Goal: Task Accomplishment & Management: Manage account settings

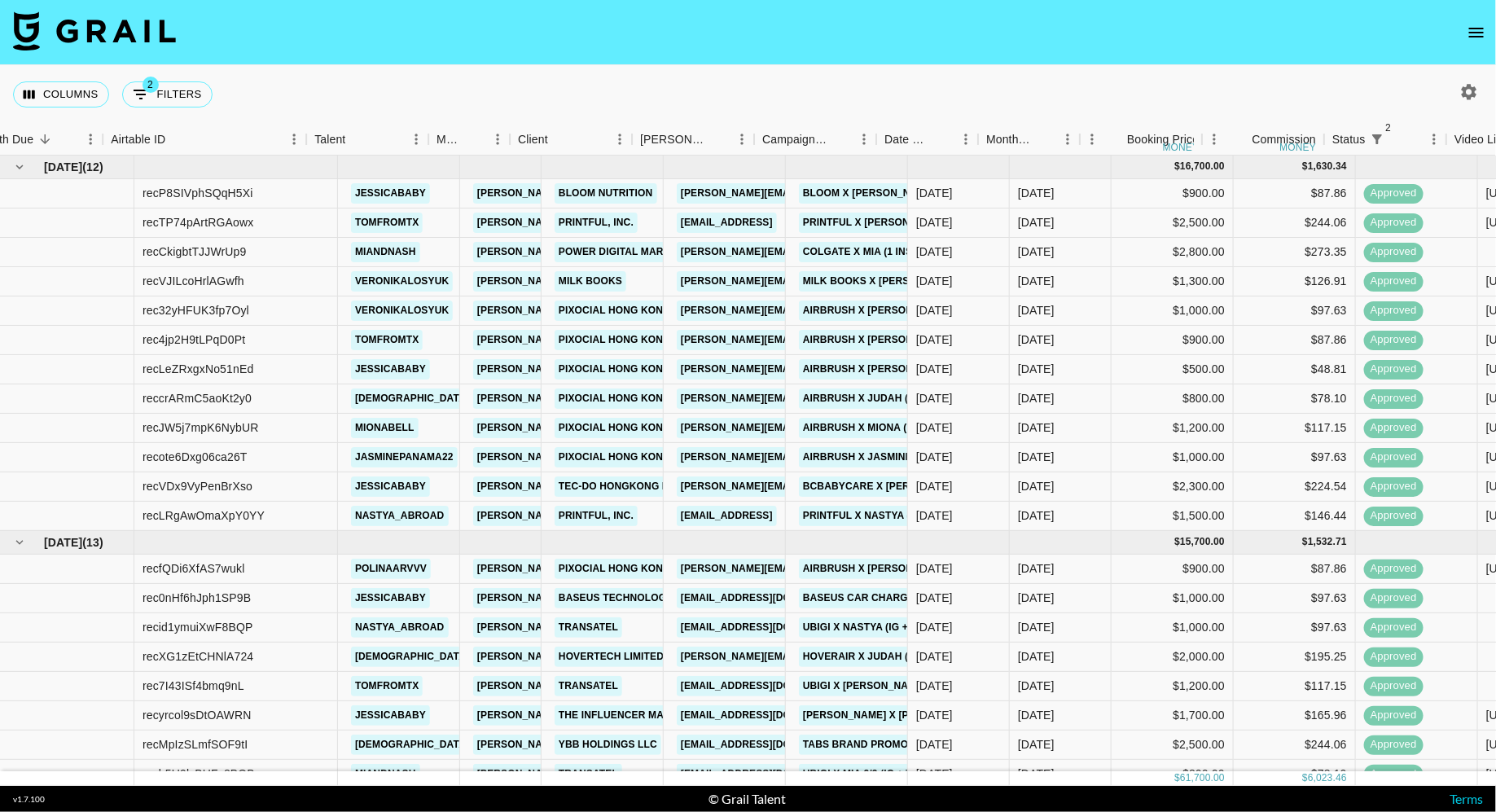
scroll to position [0, 31]
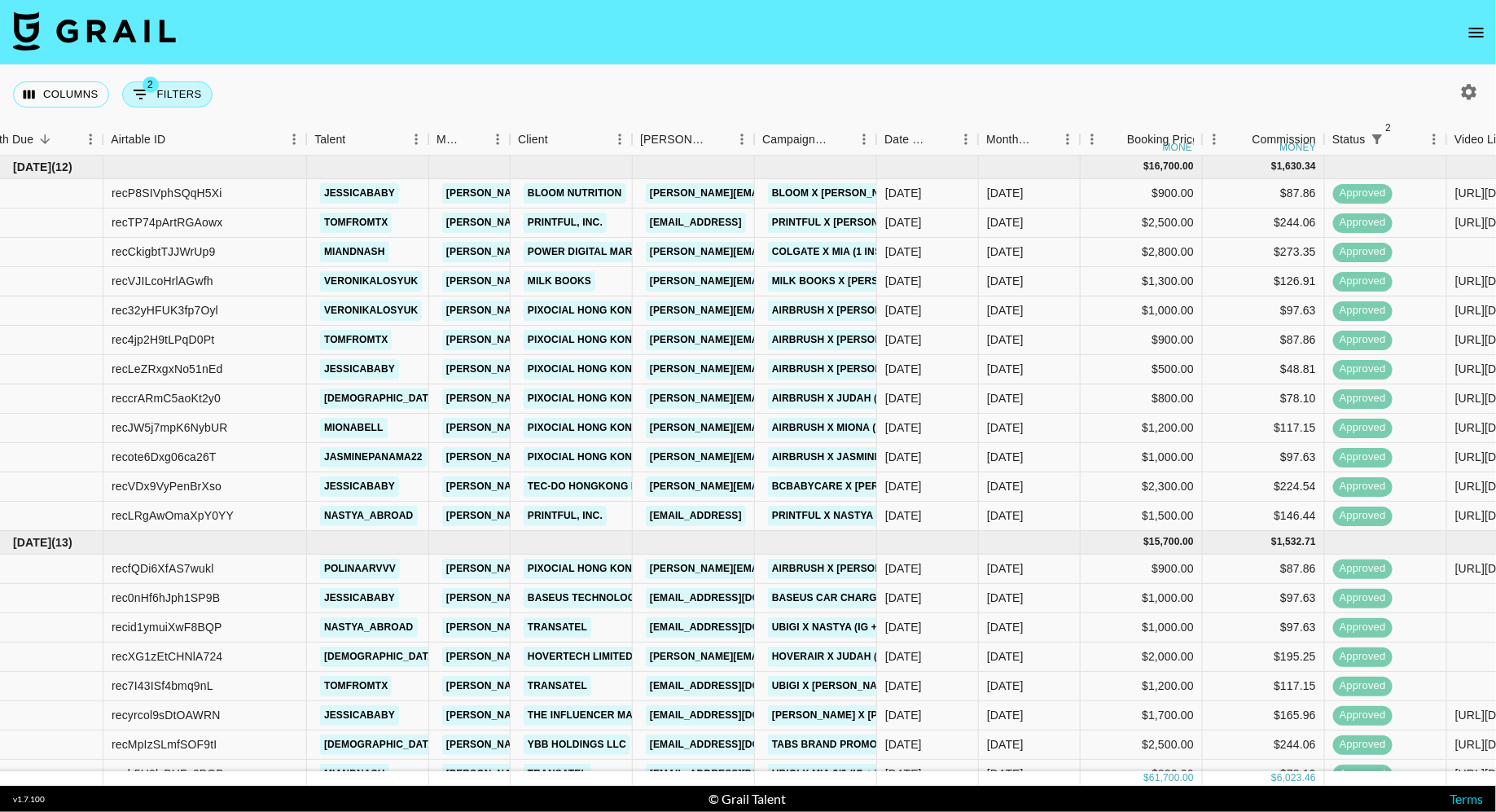
click at [179, 95] on button "2 Filters" at bounding box center [168, 94] width 91 height 26
select select "status"
select select "isNotAnyOf"
select select "status"
select select "approved"
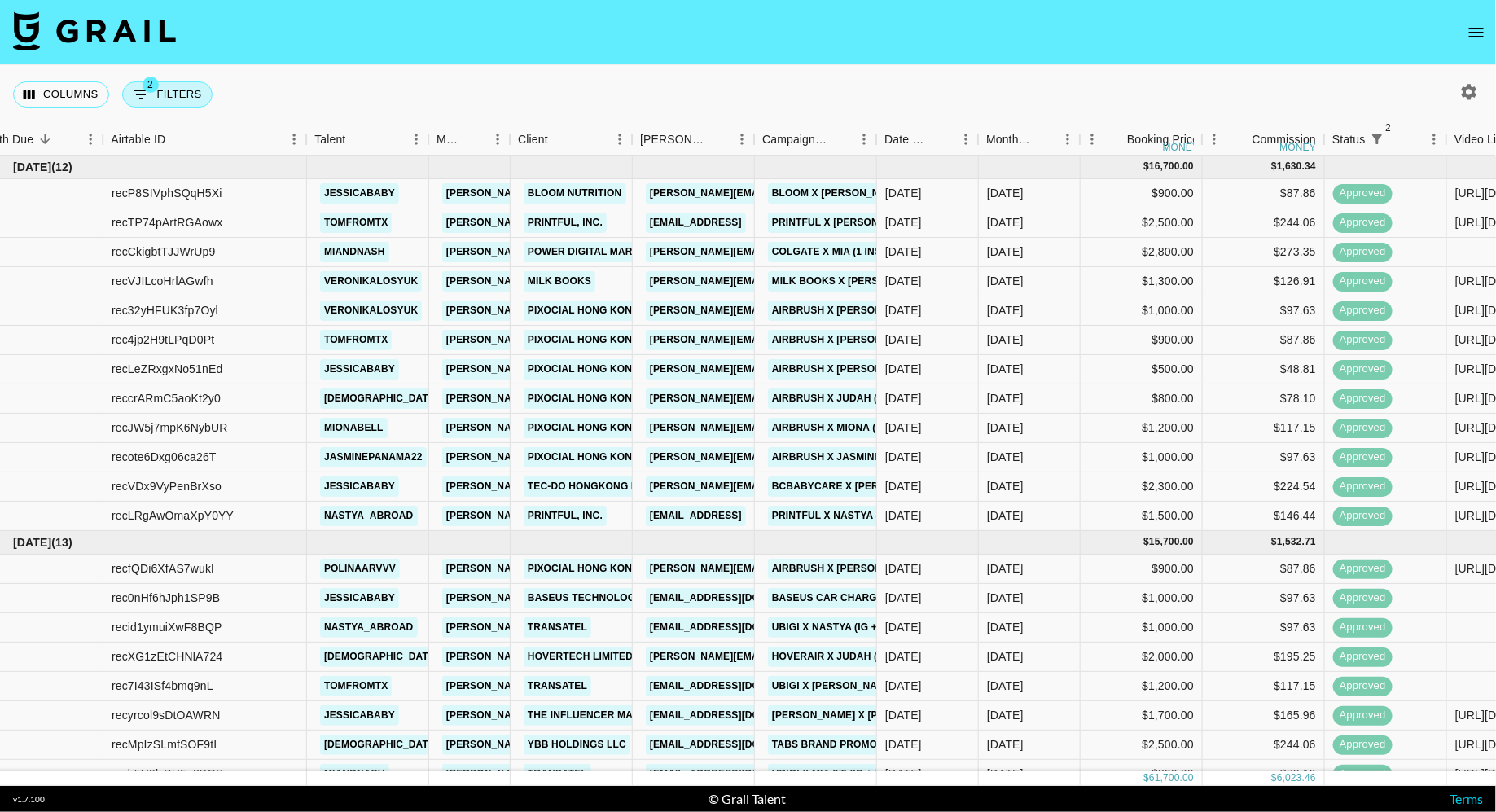
select select "talentName"
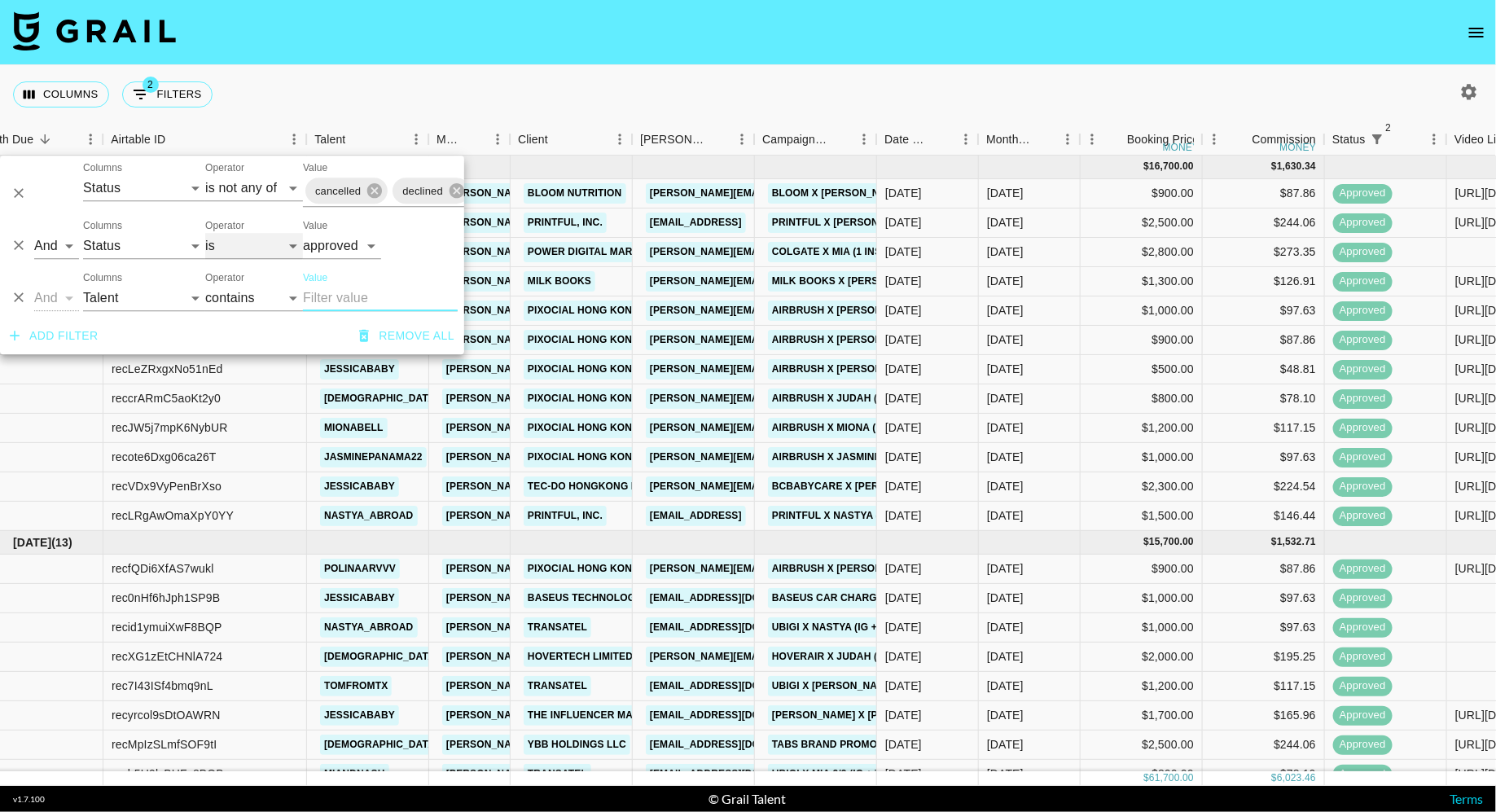
click at [226, 256] on select "is is not is any of is not any of" at bounding box center [255, 246] width 98 height 26
select select "not"
click at [206, 233] on select "is is not is any of is not any of" at bounding box center [255, 246] width 98 height 26
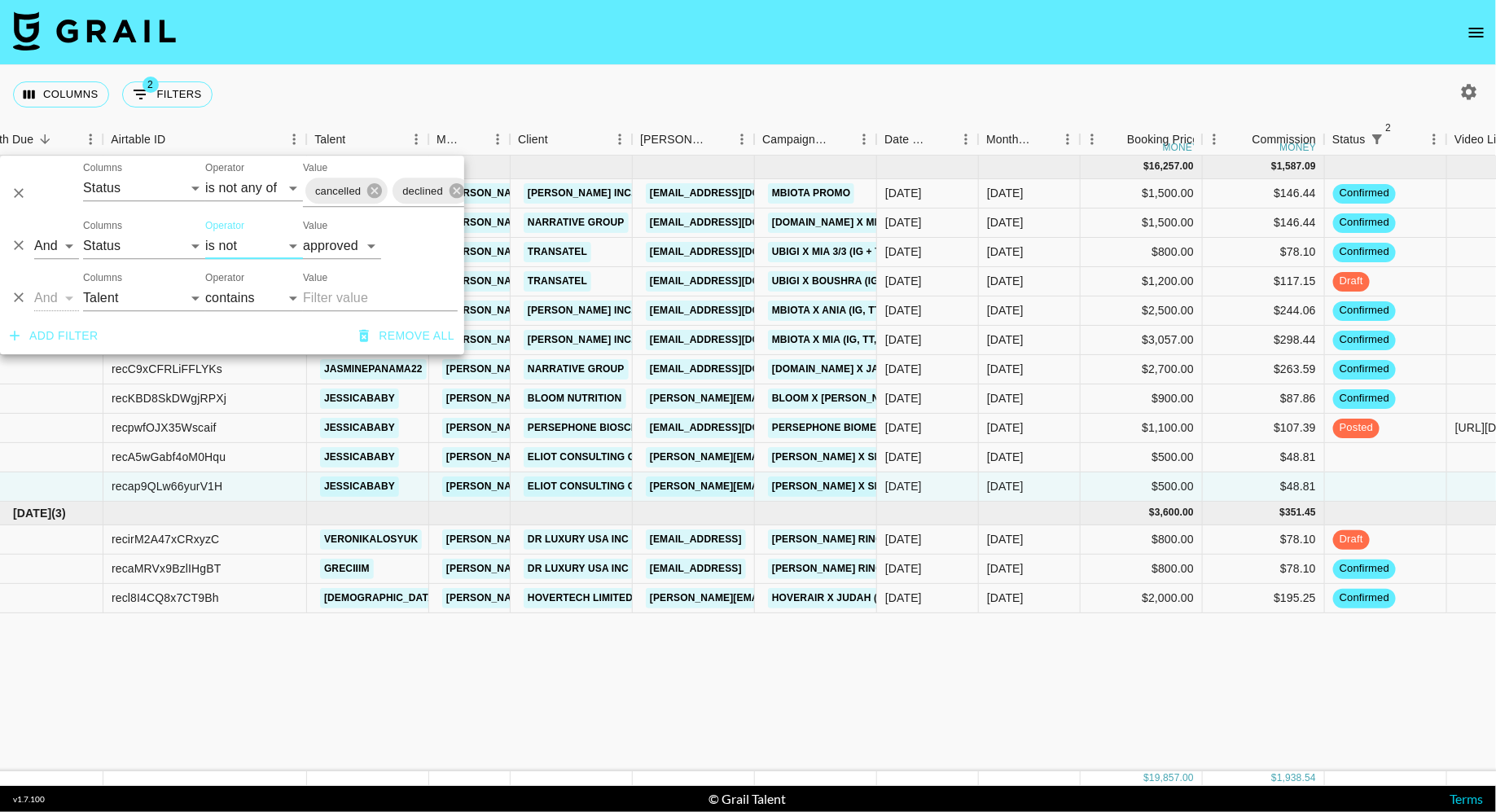
click at [529, 113] on div "Columns 2 Filters + Booking" at bounding box center [748, 94] width 1496 height 58
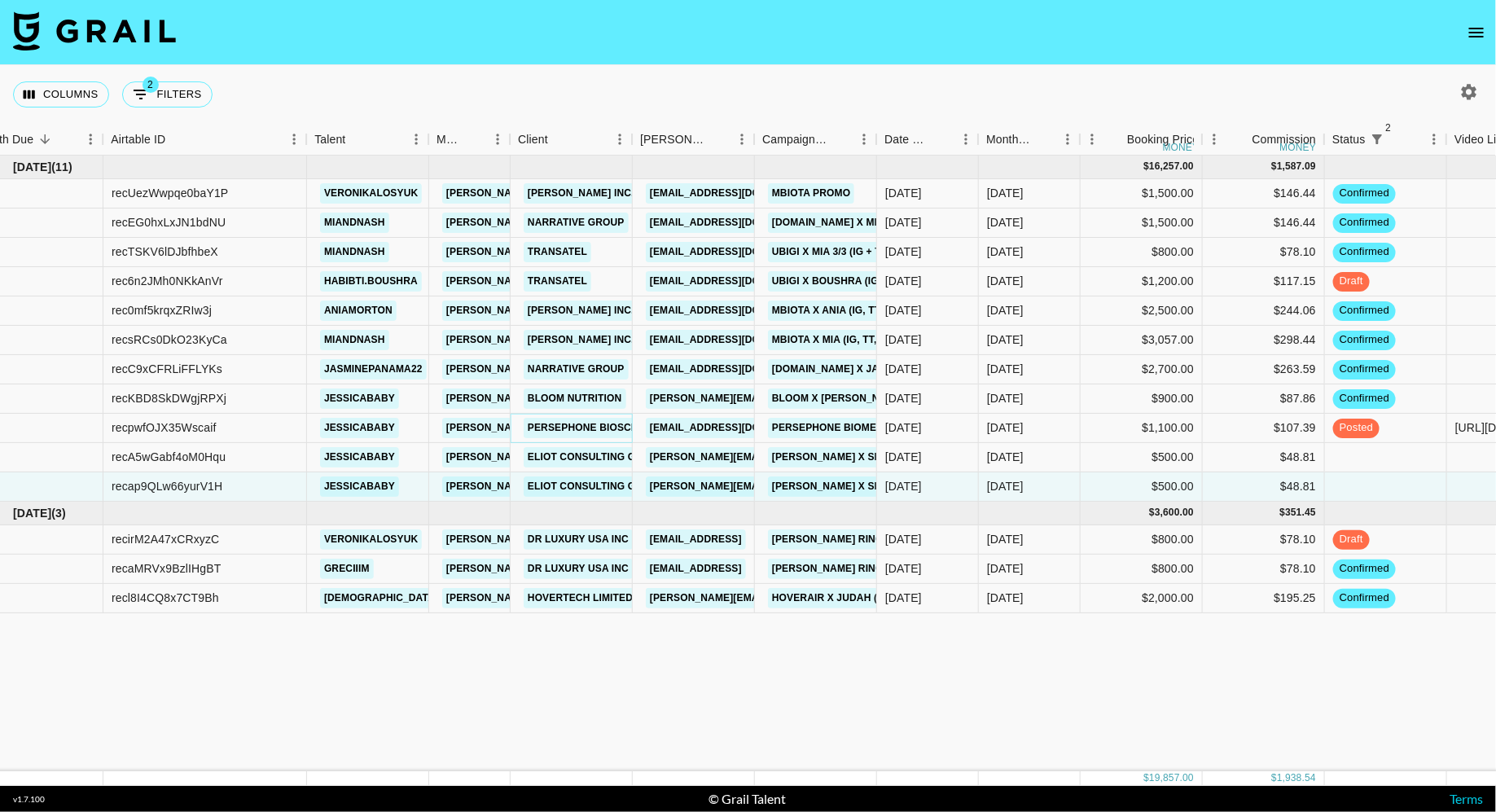
click at [591, 429] on link "Persephone Biosciences" at bounding box center [598, 428] width 149 height 21
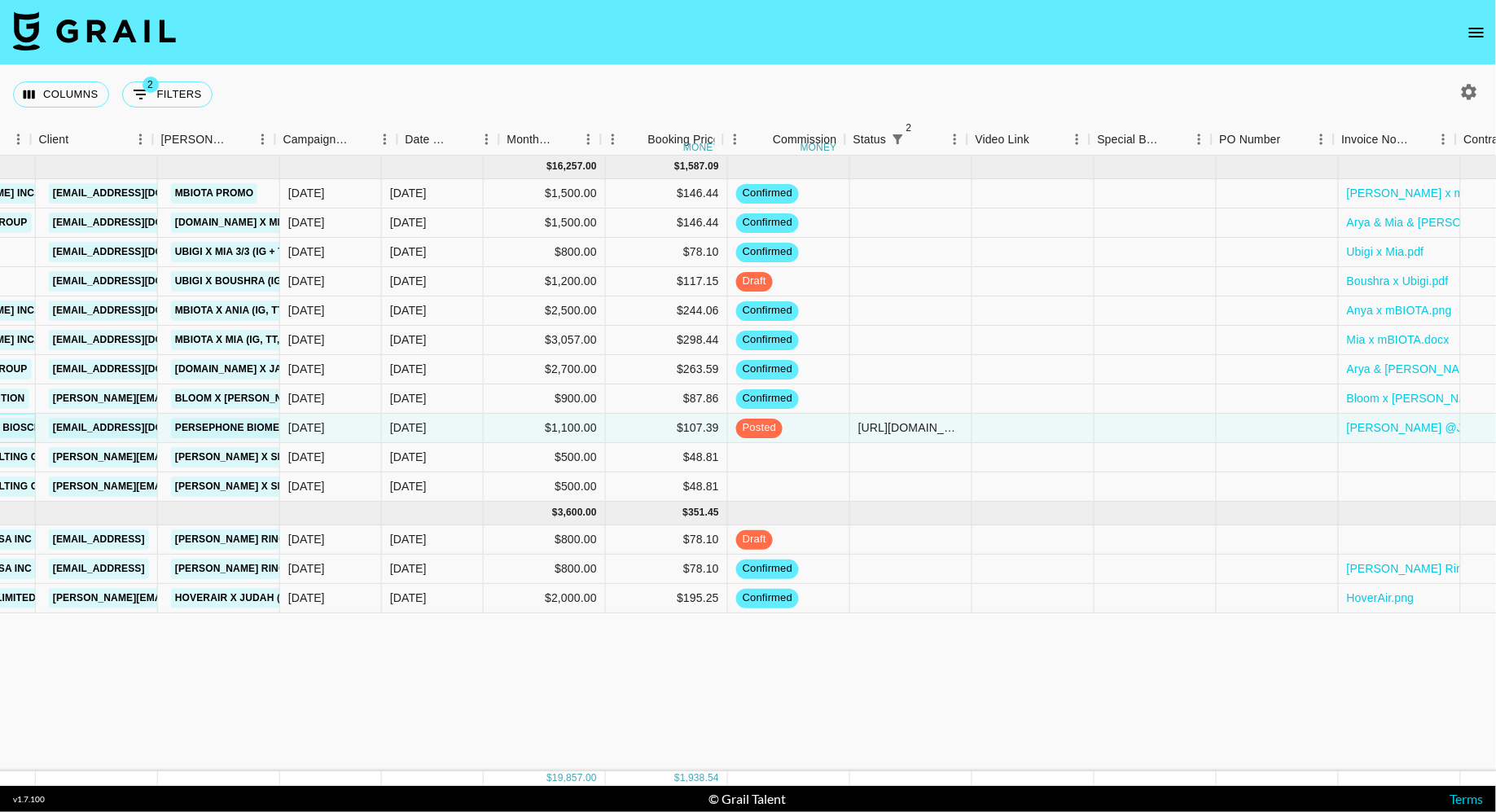
scroll to position [0, 1024]
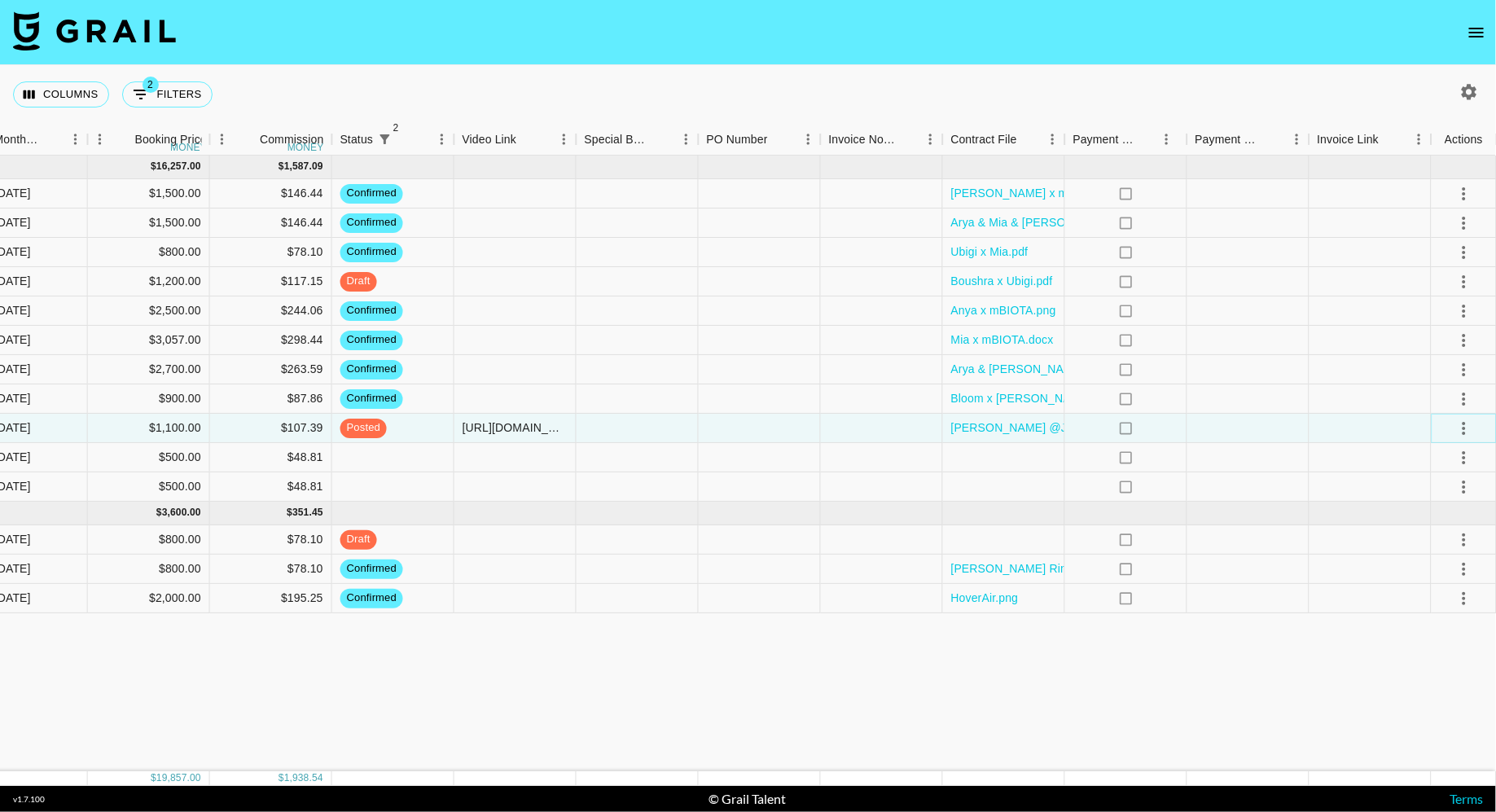
click at [1476, 423] on button "select merge strategy" at bounding box center [1464, 428] width 27 height 27
click at [1431, 580] on div "Approve" at bounding box center [1429, 580] width 50 height 20
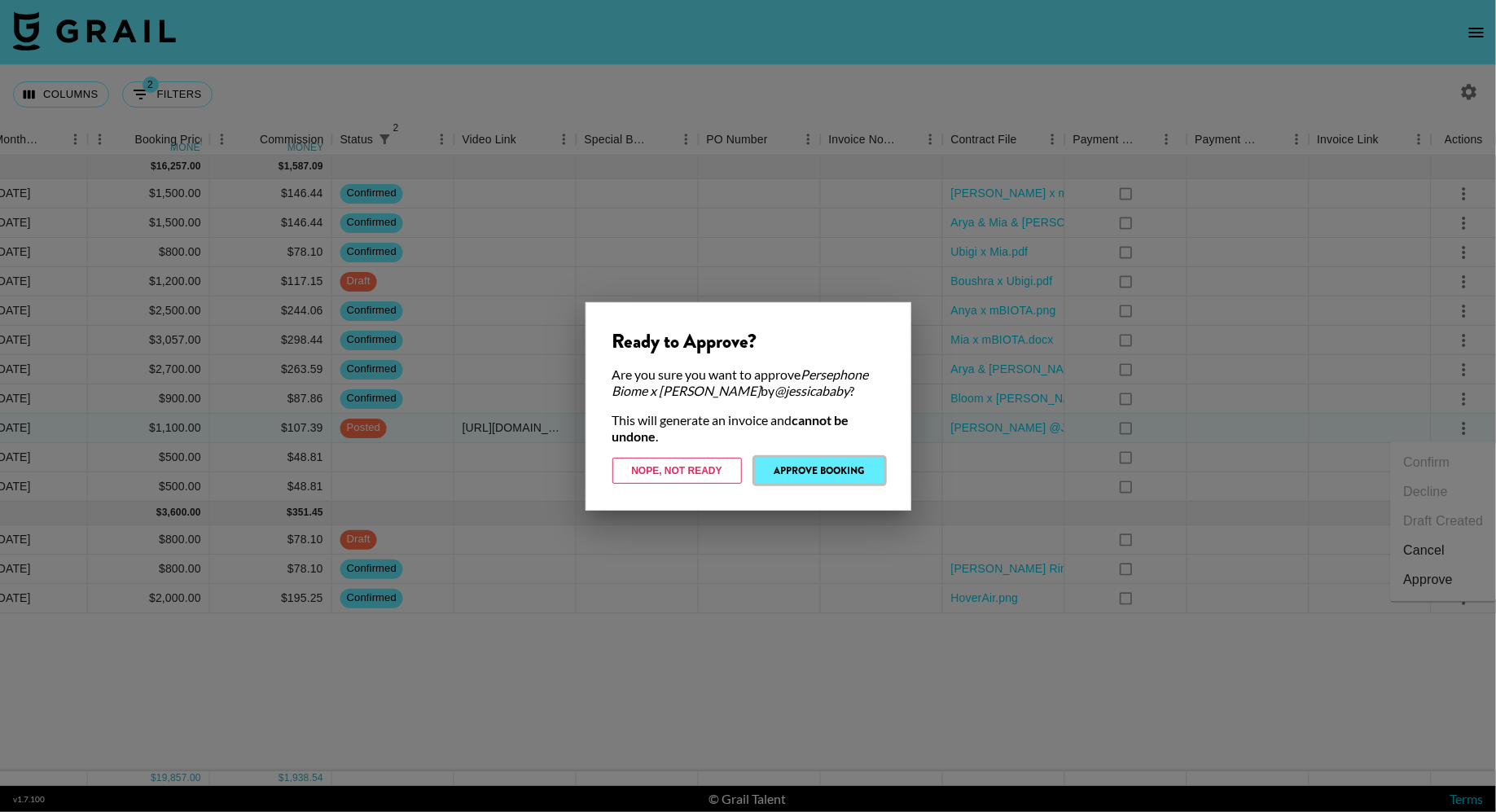
click at [845, 470] on button "Approve Booking" at bounding box center [820, 471] width 129 height 26
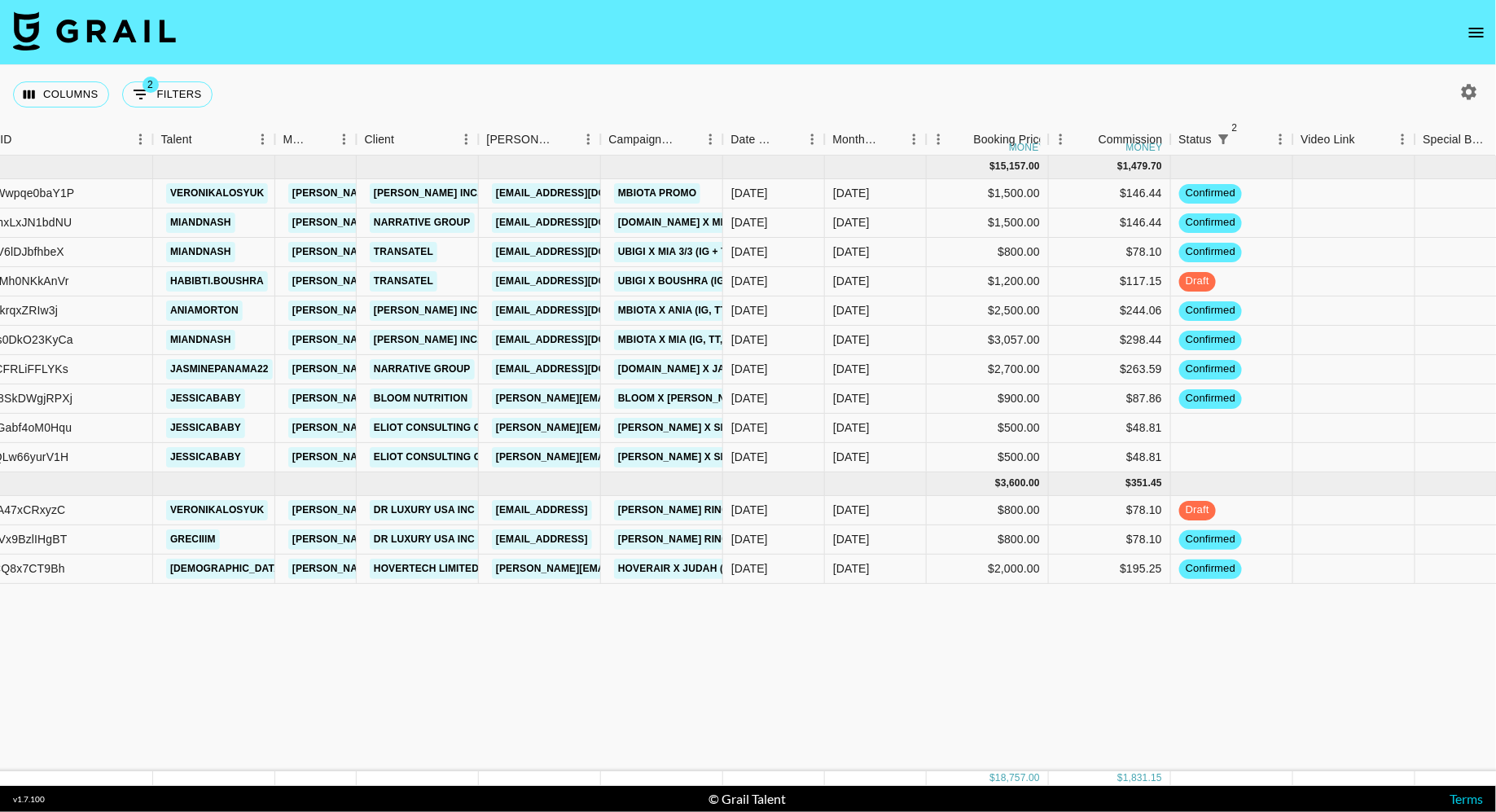
scroll to position [0, 183]
click at [180, 92] on button "2 Filters" at bounding box center [168, 94] width 91 height 26
select select "status"
select select "isNotAnyOf"
select select "status"
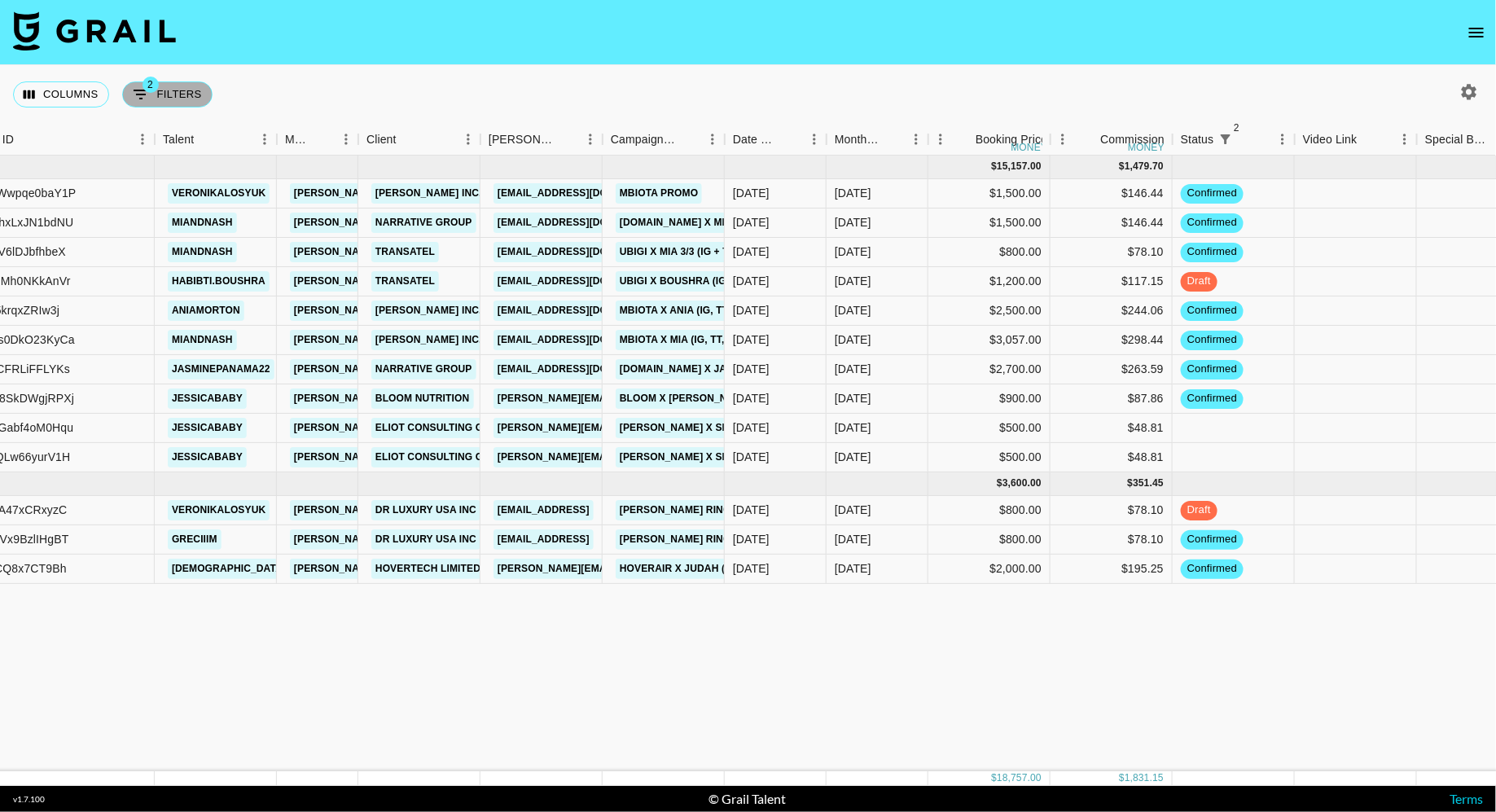
select select "not"
select select "approved"
select select "talentName"
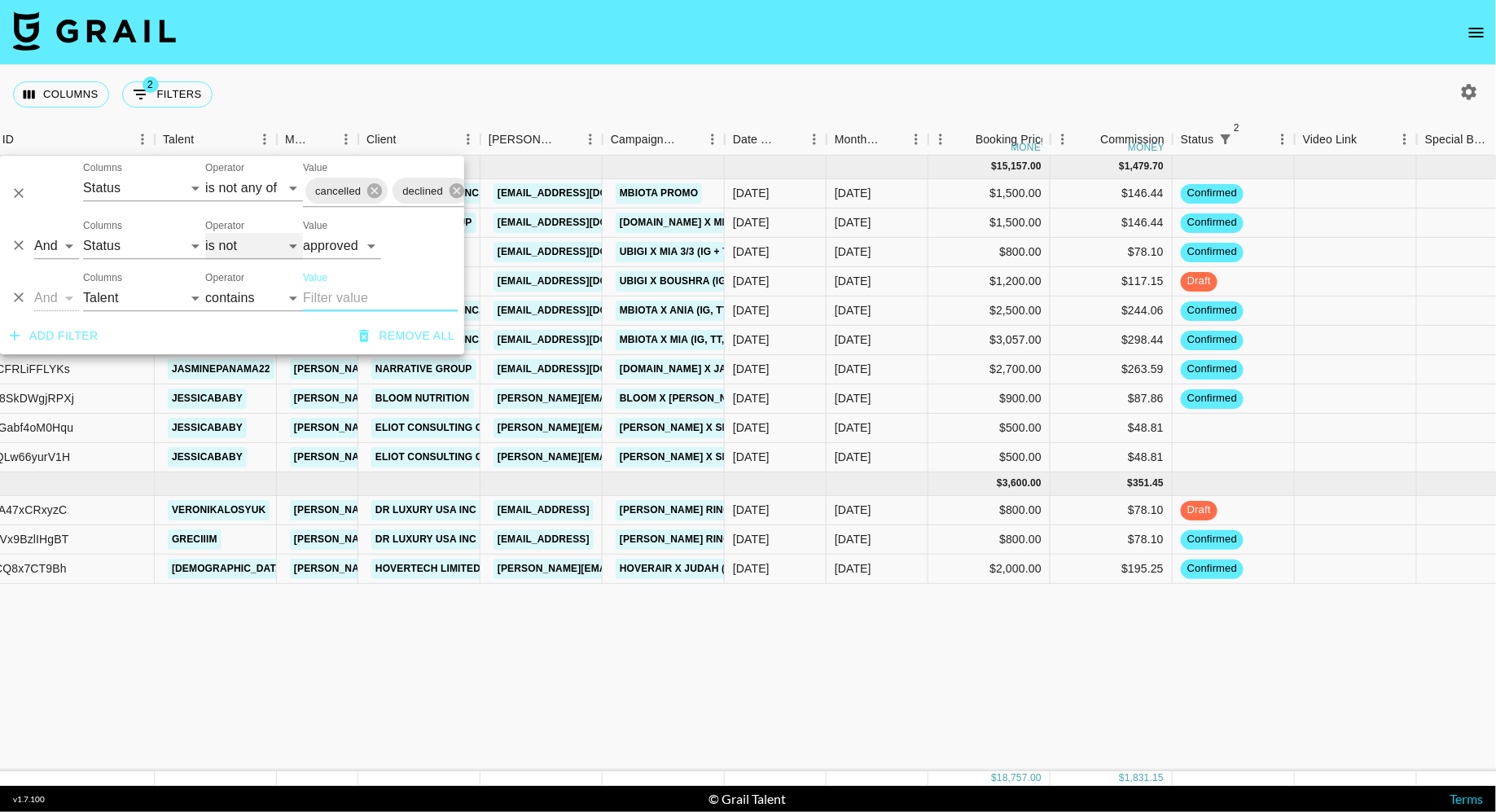
click at [246, 249] on select "is is not is any of is not any of" at bounding box center [255, 246] width 98 height 26
select select "is"
click at [206, 233] on select "is is not is any of is not any of" at bounding box center [255, 246] width 98 height 26
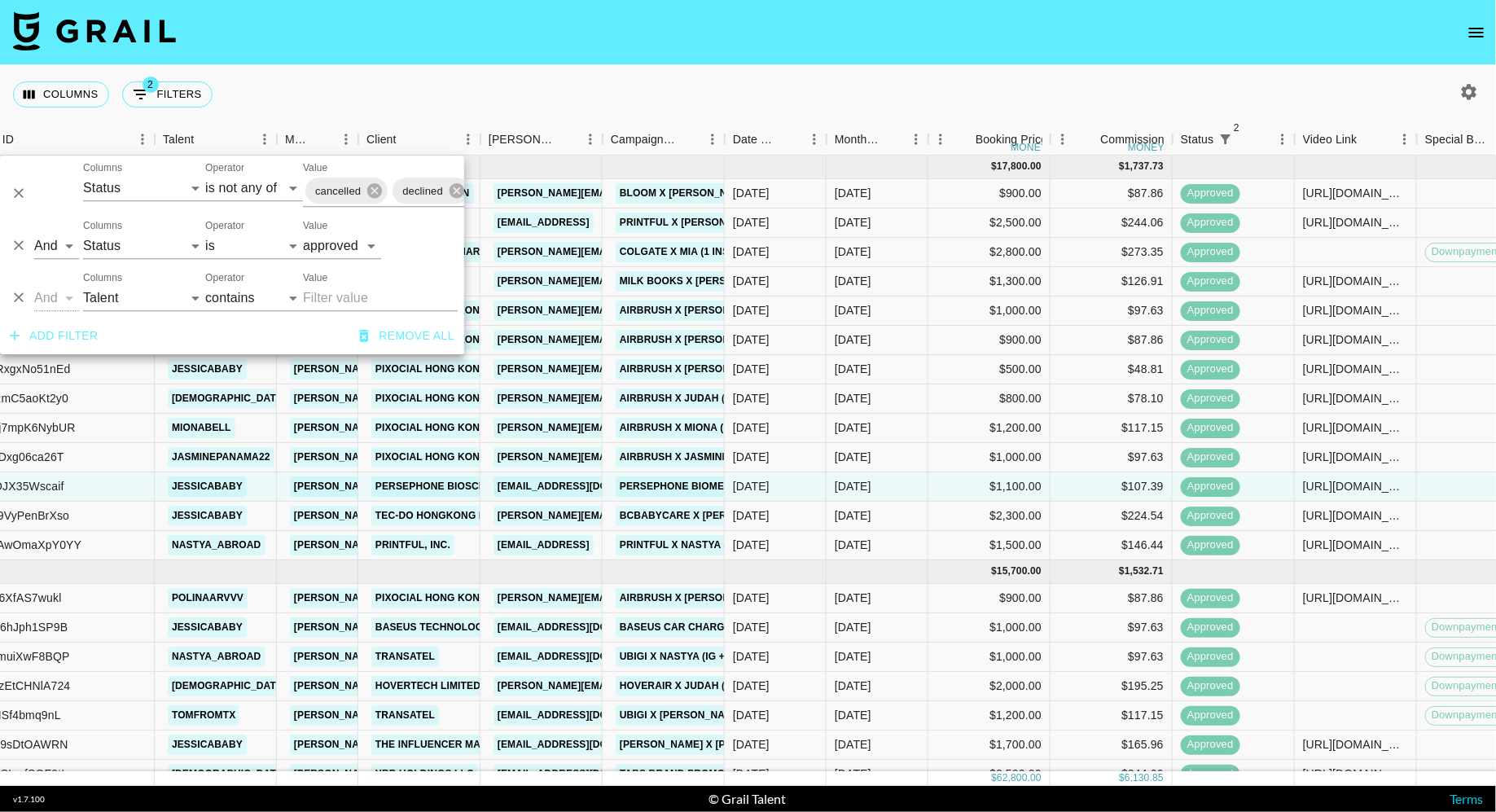
click at [573, 70] on div "Columns 2 Filters + Booking" at bounding box center [748, 94] width 1496 height 58
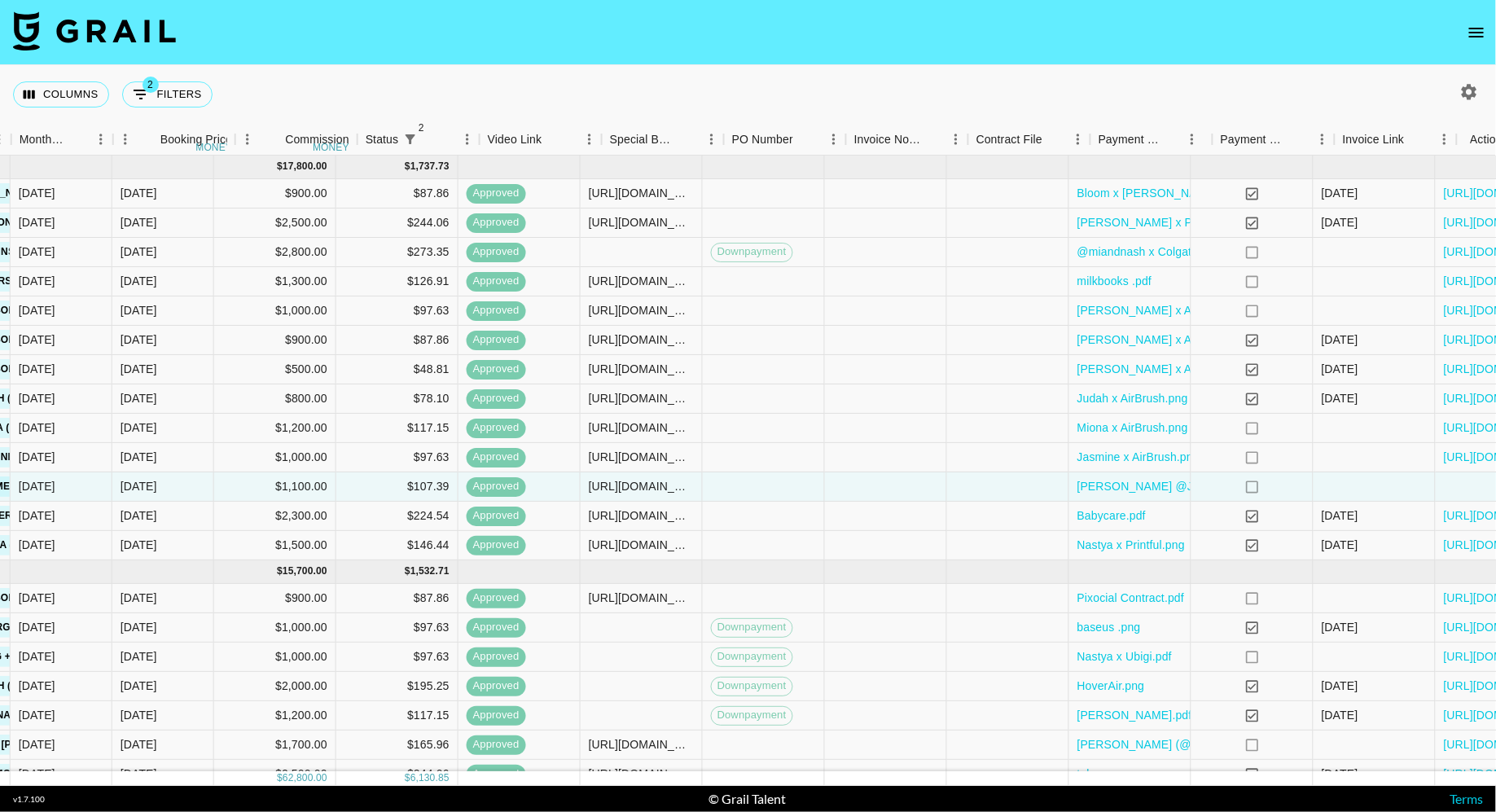
scroll to position [0, 1024]
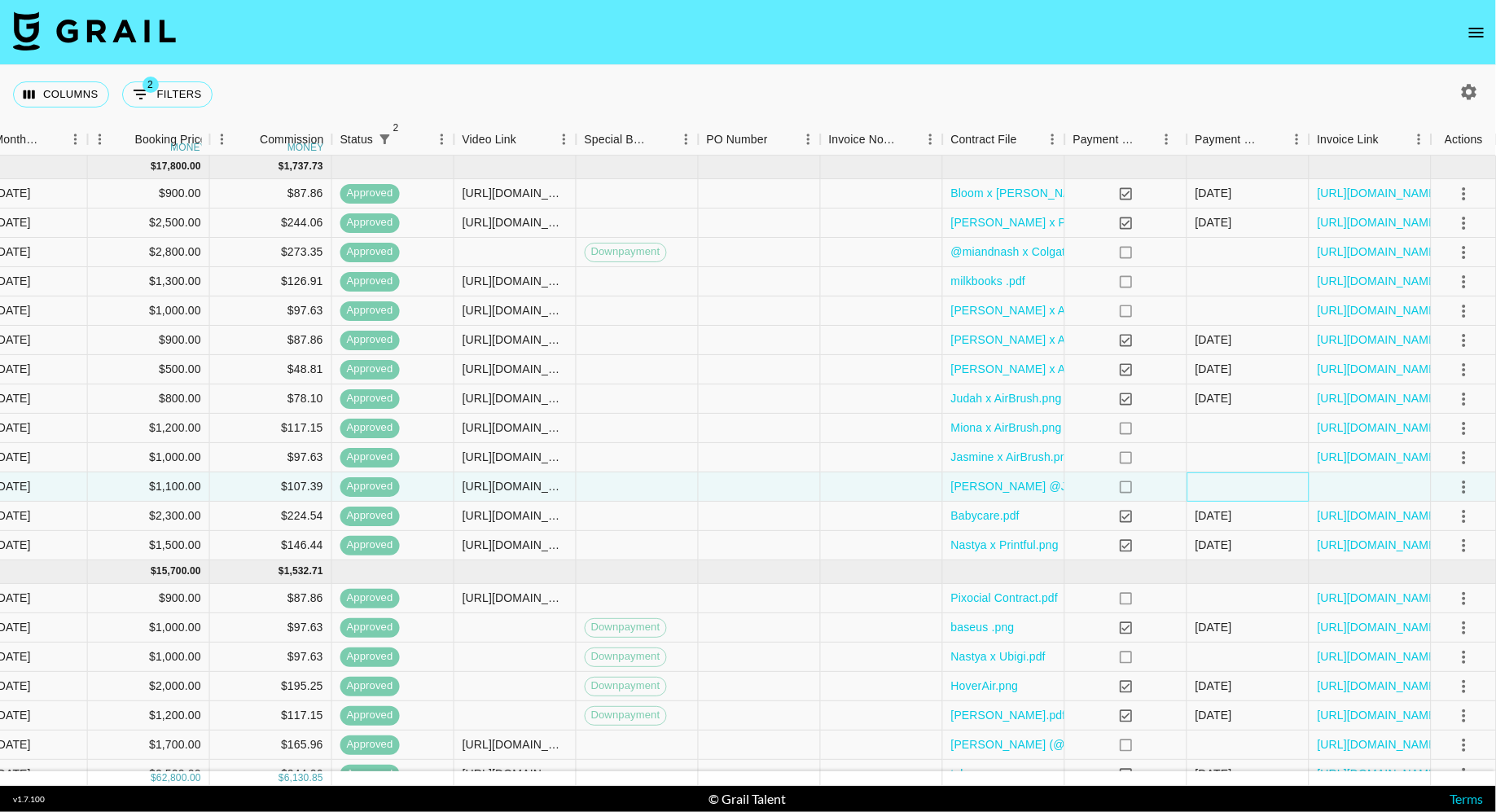
click at [1216, 487] on div at bounding box center [1249, 487] width 123 height 29
click at [1232, 467] on div at bounding box center [1249, 457] width 123 height 29
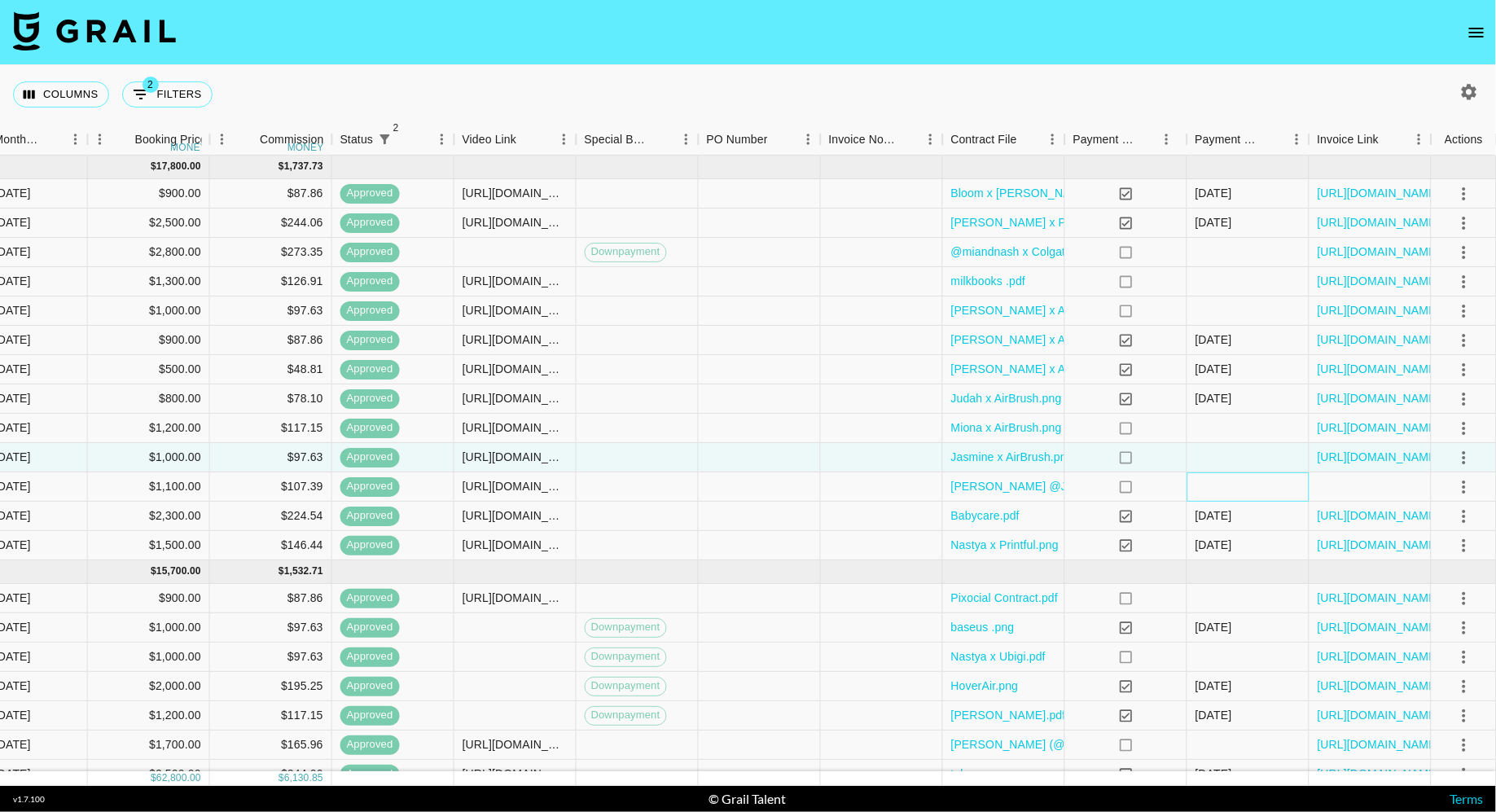
click at [1231, 484] on div at bounding box center [1249, 487] width 123 height 29
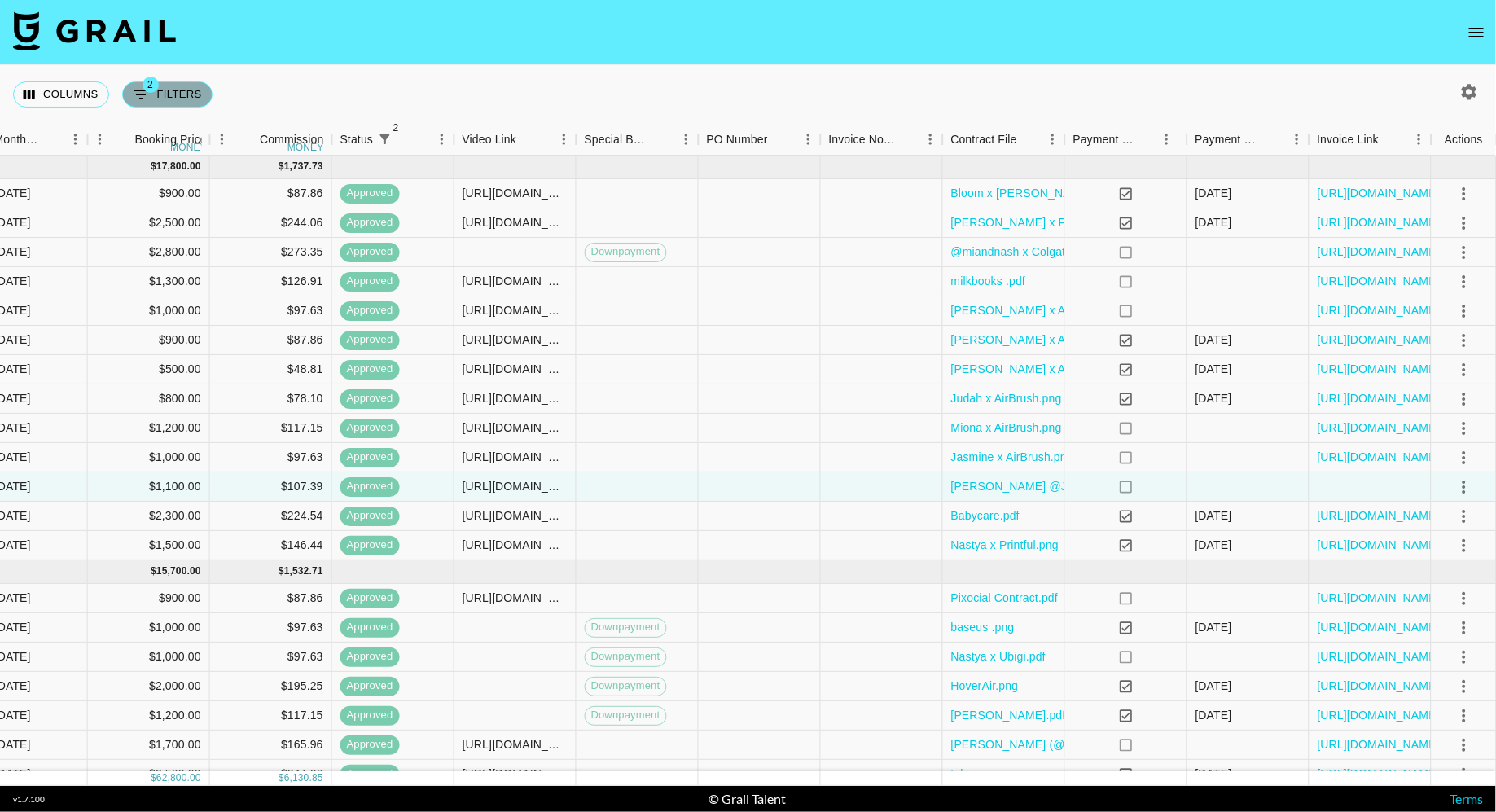
click at [174, 95] on button "2 Filters" at bounding box center [168, 94] width 91 height 26
select select "status"
select select "isNotAnyOf"
select select "status"
select select "approved"
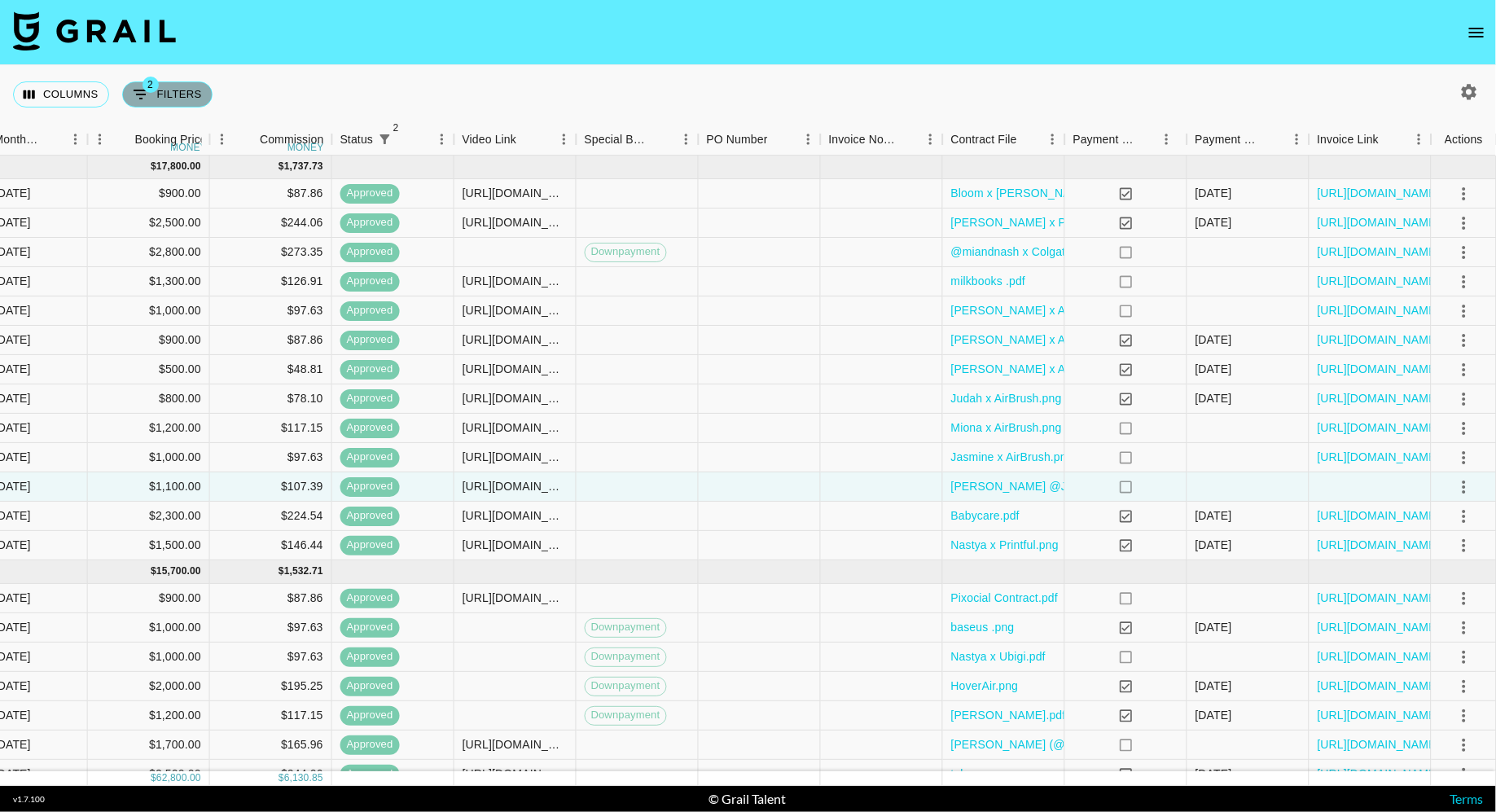
select select "talentName"
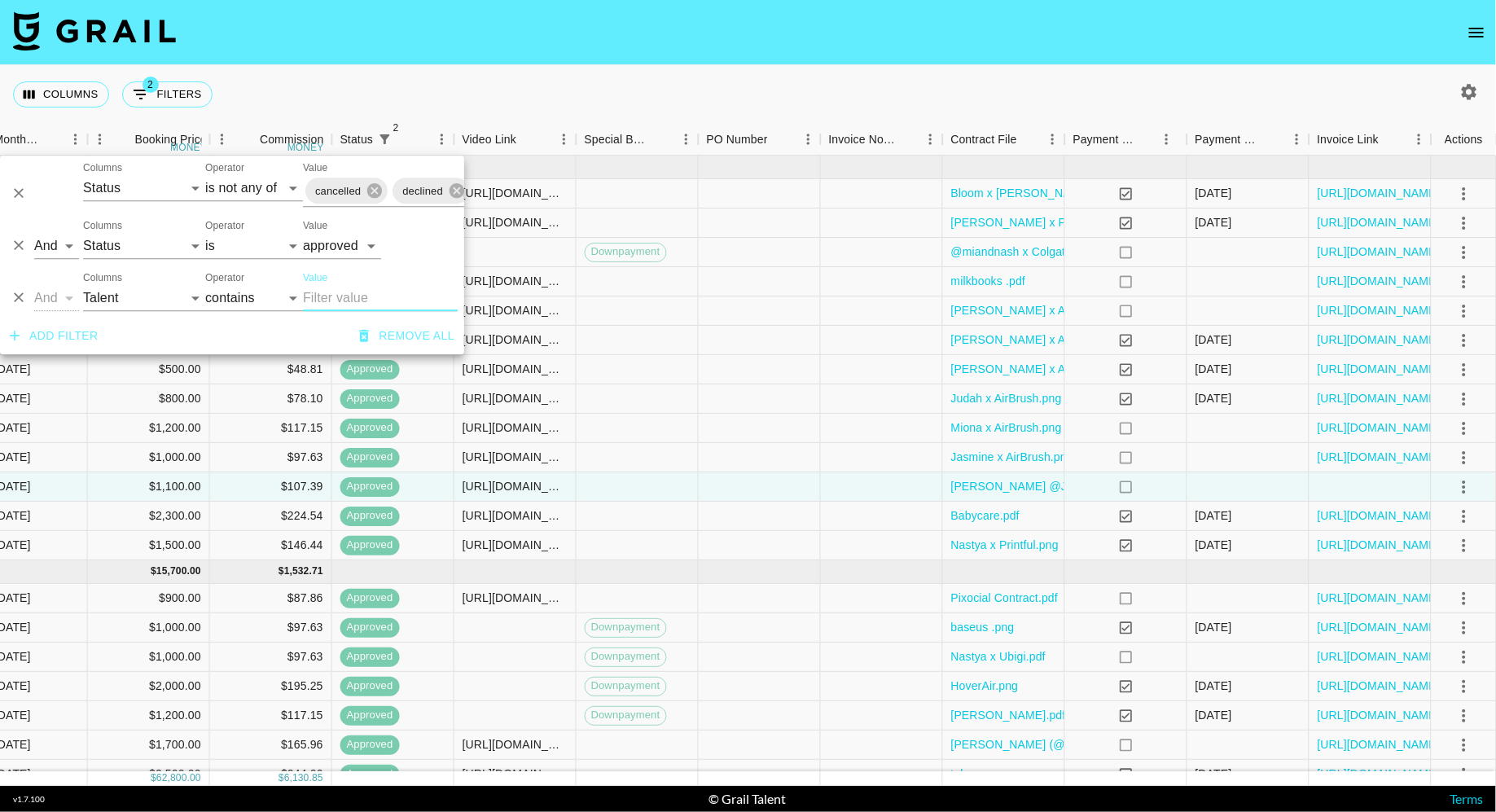
click at [354, 303] on input "Value" at bounding box center [380, 298] width 155 height 26
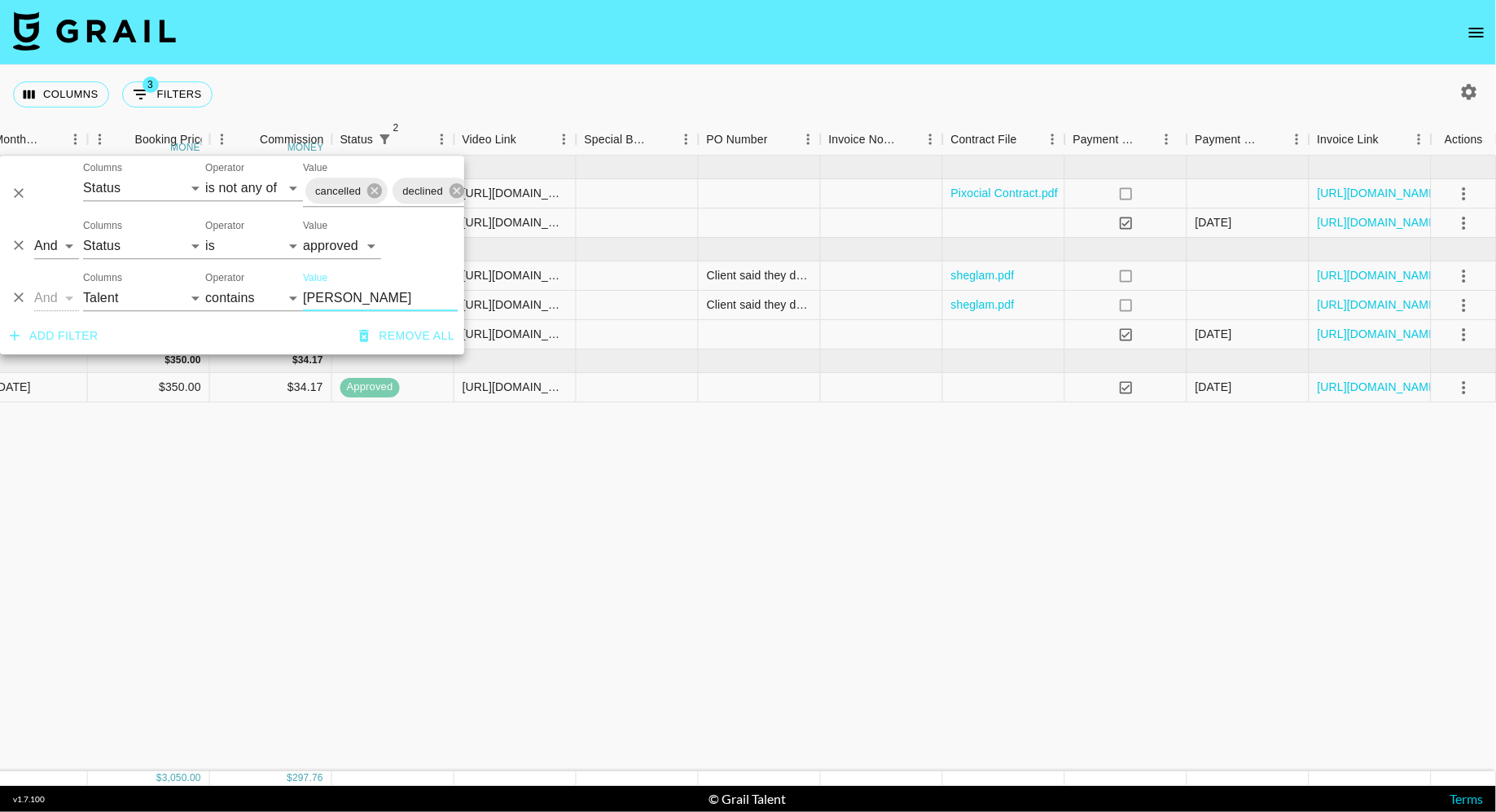
type input "[PERSON_NAME]"
click at [657, 553] on div "[DATE] ( 2 ) $ 1,150.00 $ 112.27 recfQDi6XfAS7wukl polinaarvvv [PERSON_NAME][EM…" at bounding box center [236, 463] width 2521 height 616
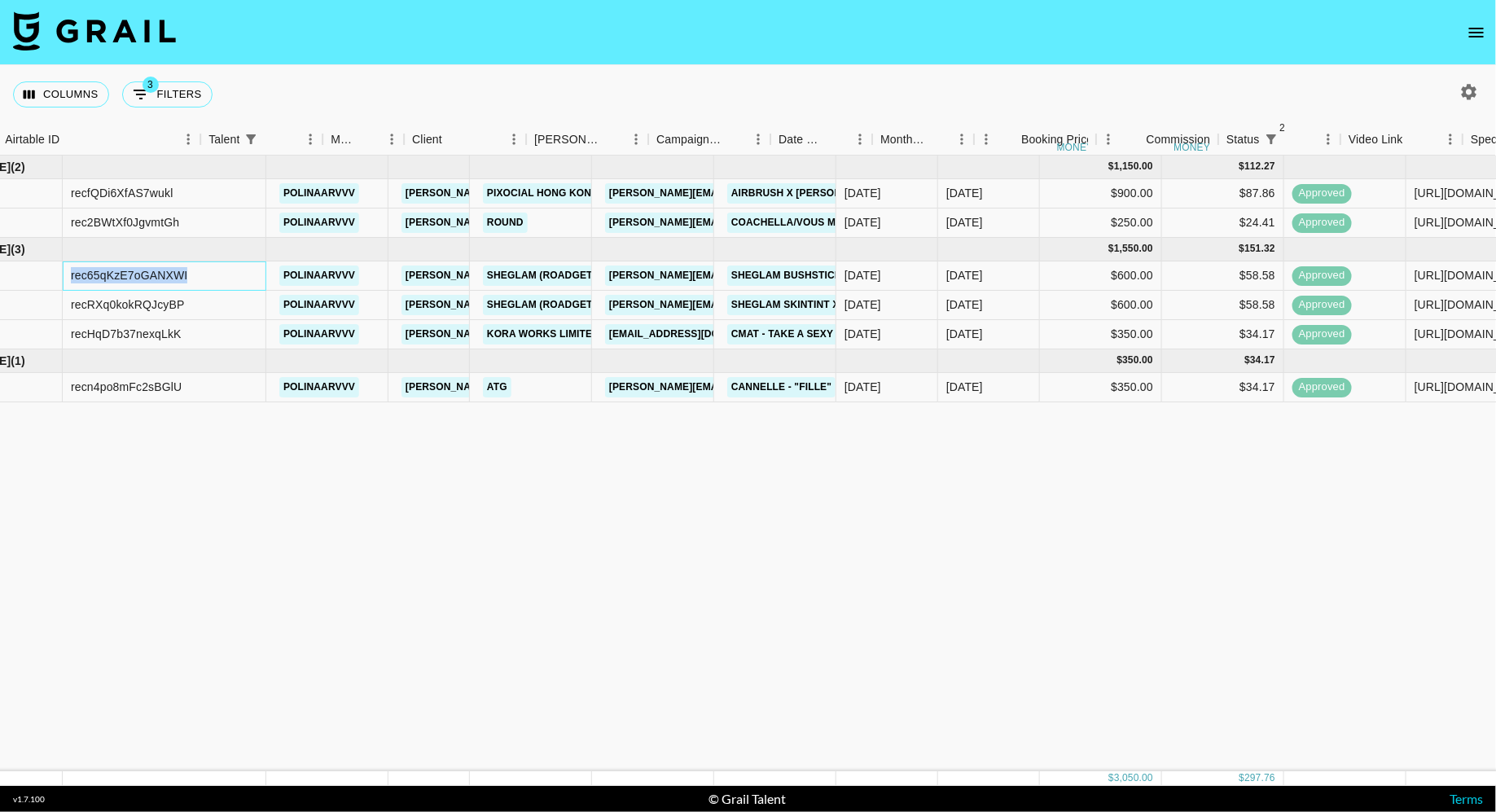
drag, startPoint x: 153, startPoint y: 281, endPoint x: 0, endPoint y: 279, distance: 153.0
click at [0, 279] on div "rec65qKzE7oGANXWI polinaarvvv [PERSON_NAME][EMAIL_ADDRESS][DOMAIN_NAME] Sheglam…" at bounding box center [1188, 275] width 2521 height 29
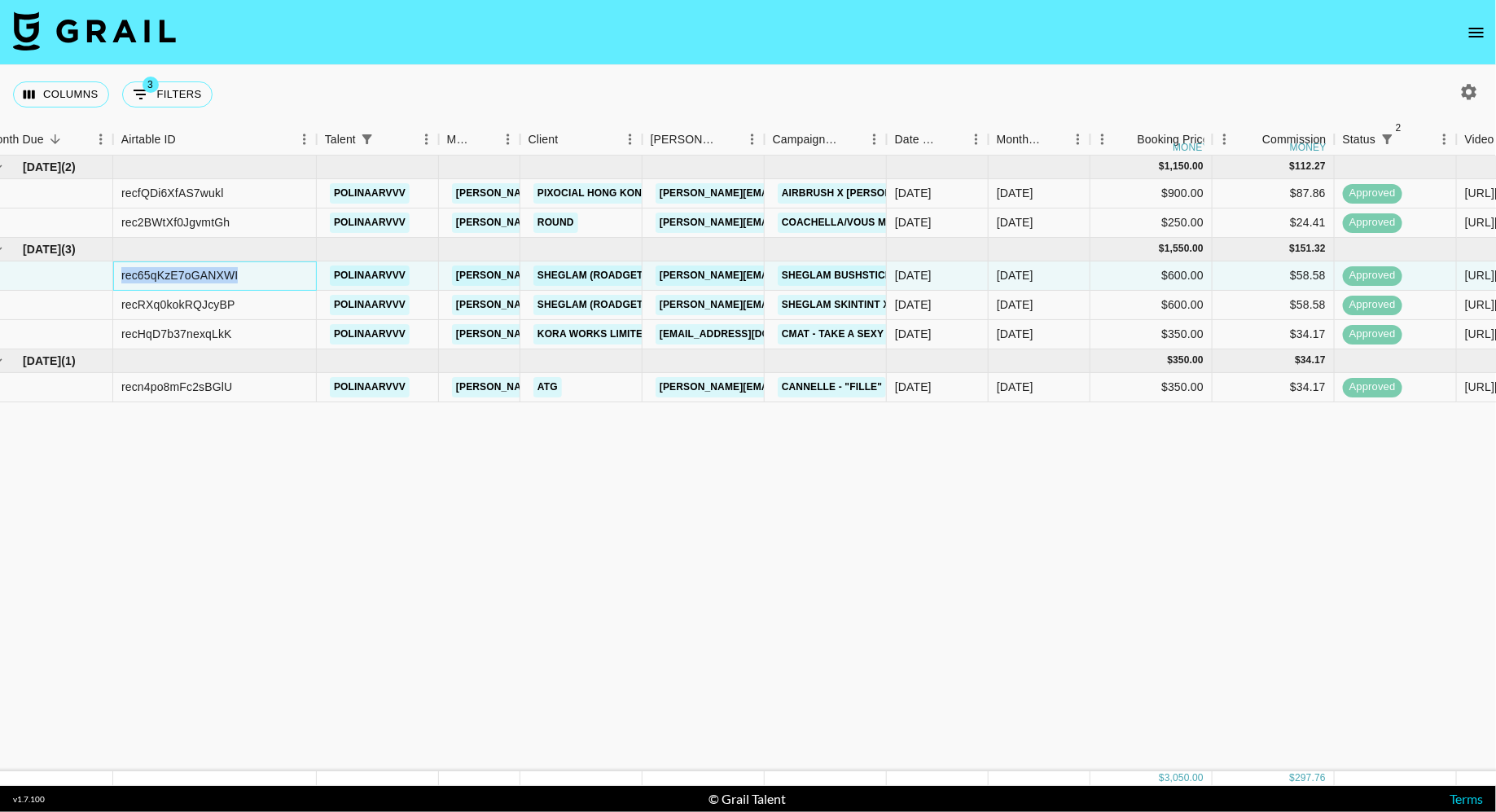
copy div "rec65qKzE7oGANXWI"
click at [255, 302] on div "recRXq0kokRQJcyBP" at bounding box center [215, 305] width 204 height 29
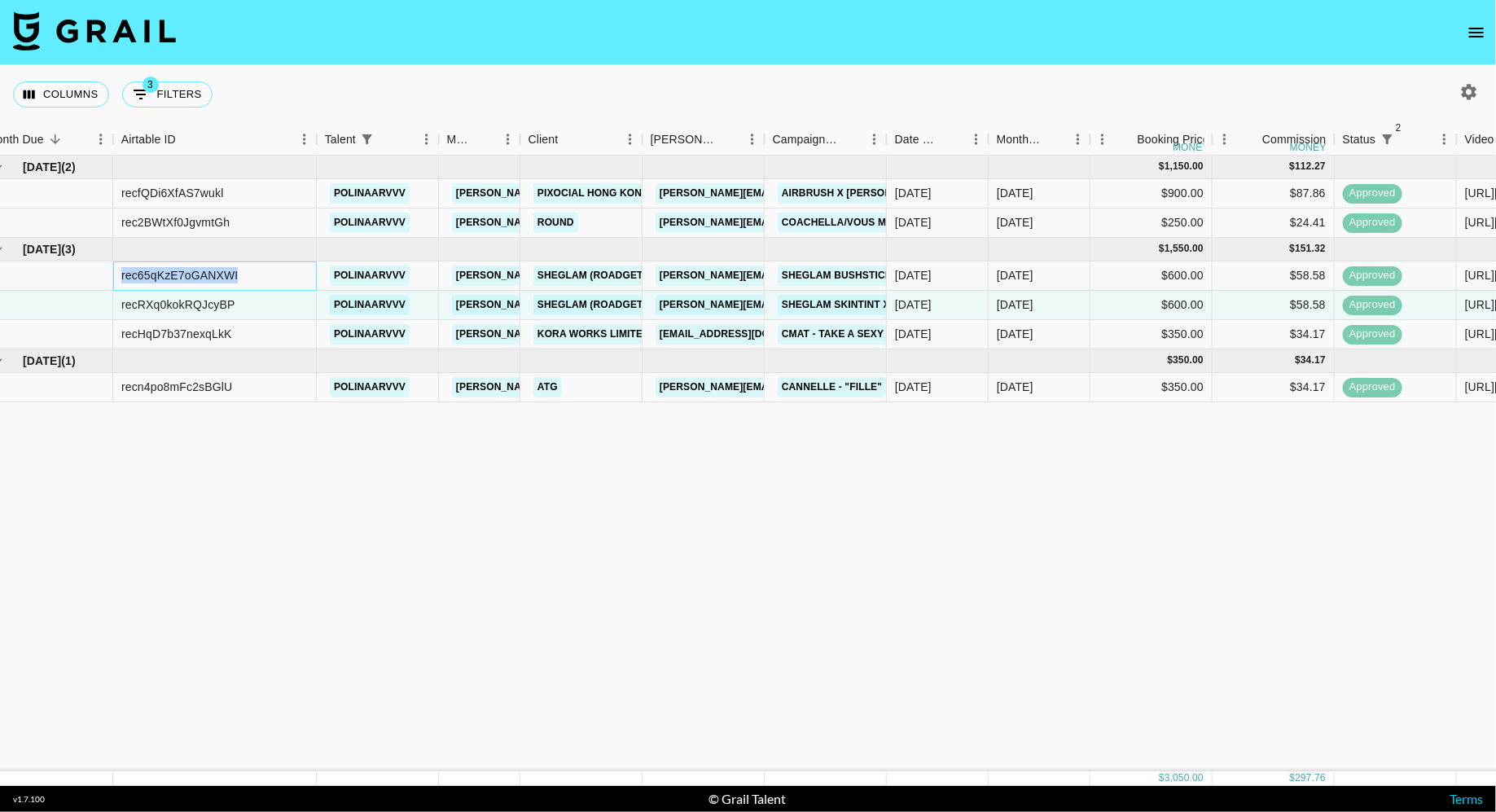
drag, startPoint x: 250, startPoint y: 276, endPoint x: 122, endPoint y: 274, distance: 128.0
click at [122, 274] on div "rec65qKzE7oGANXWI" at bounding box center [215, 275] width 204 height 29
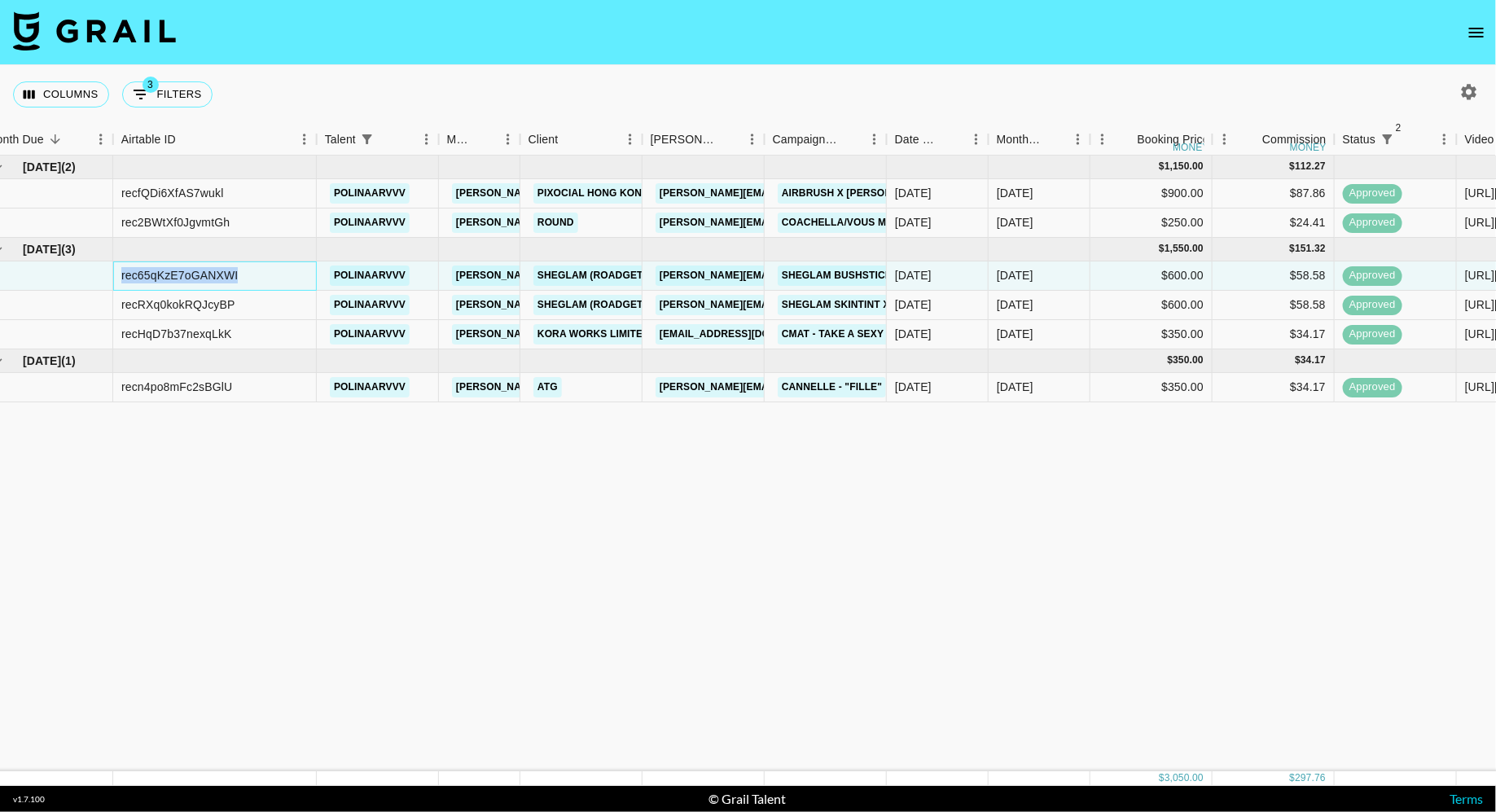
copy div "rec65qKzE7oGANXWI"
drag, startPoint x: 242, startPoint y: 306, endPoint x: 110, endPoint y: 305, distance: 132.0
click at [110, 305] on div "recRXq0kokRQJcyBP polinaarvvv [PERSON_NAME][EMAIL_ADDRESS][DOMAIN_NAME] Sheglam…" at bounding box center [1239, 305] width 2521 height 29
copy div "recRXq0kokRQJcyBP"
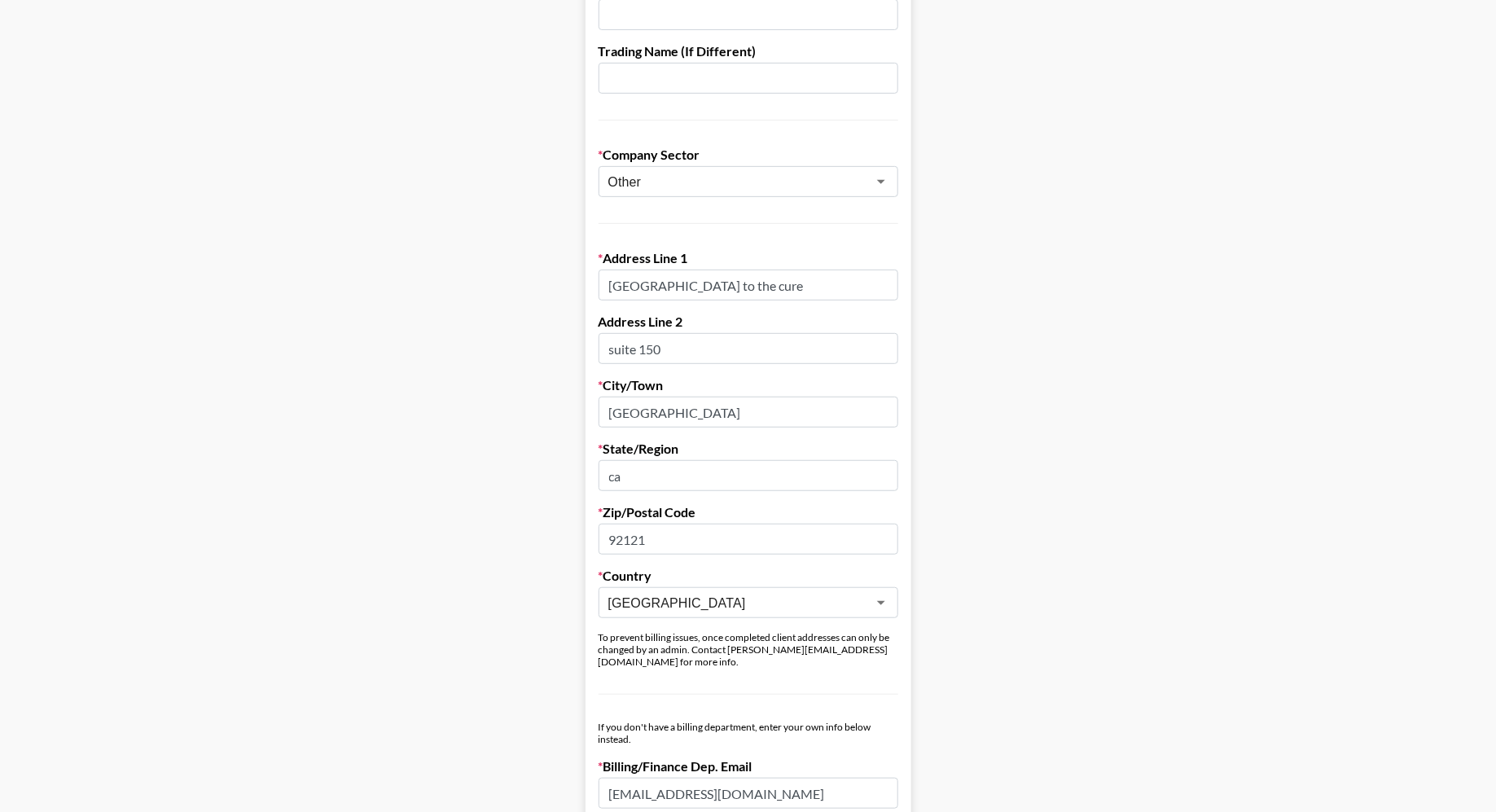
scroll to position [422, 0]
